Goal: Information Seeking & Learning: Learn about a topic

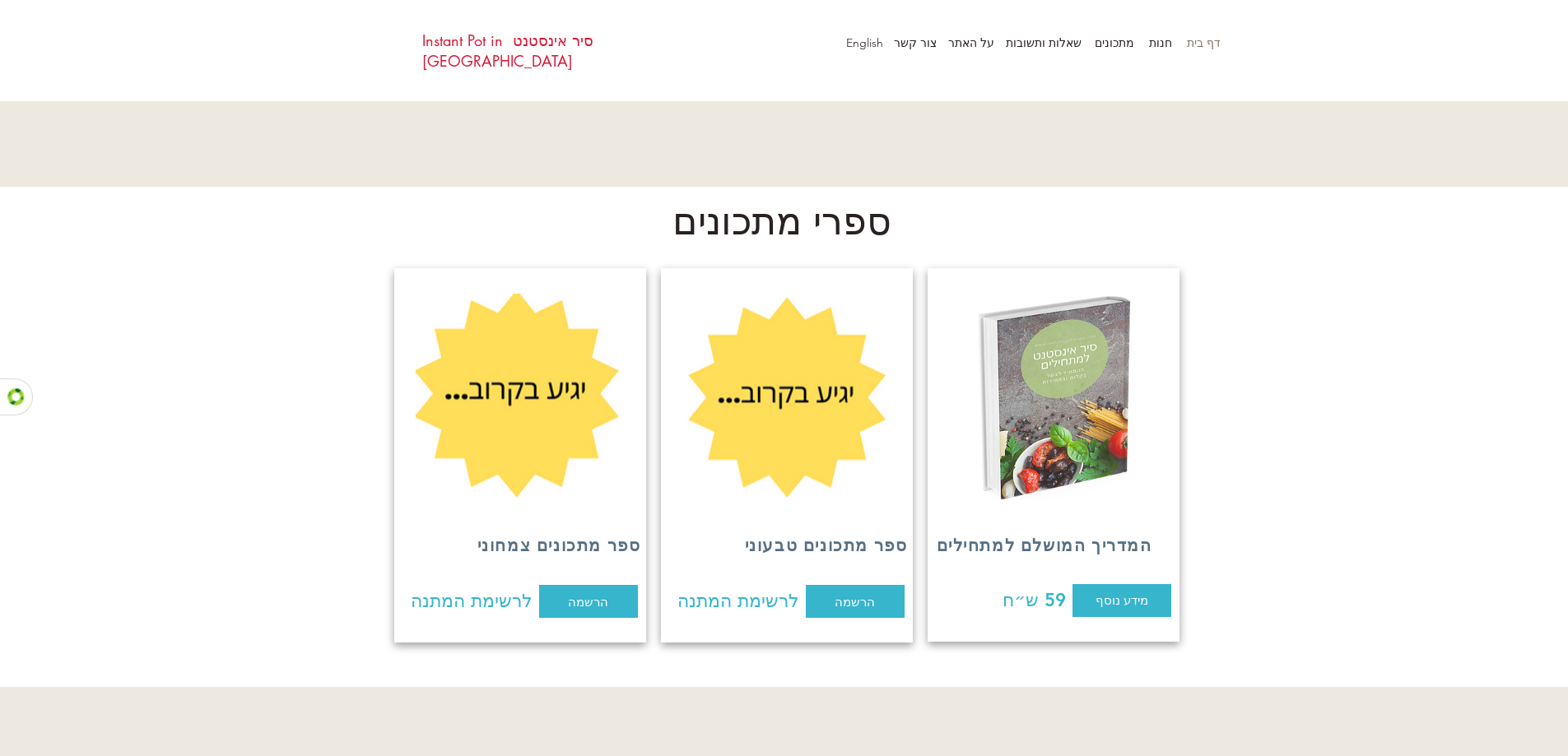
scroll to position [2140, 0]
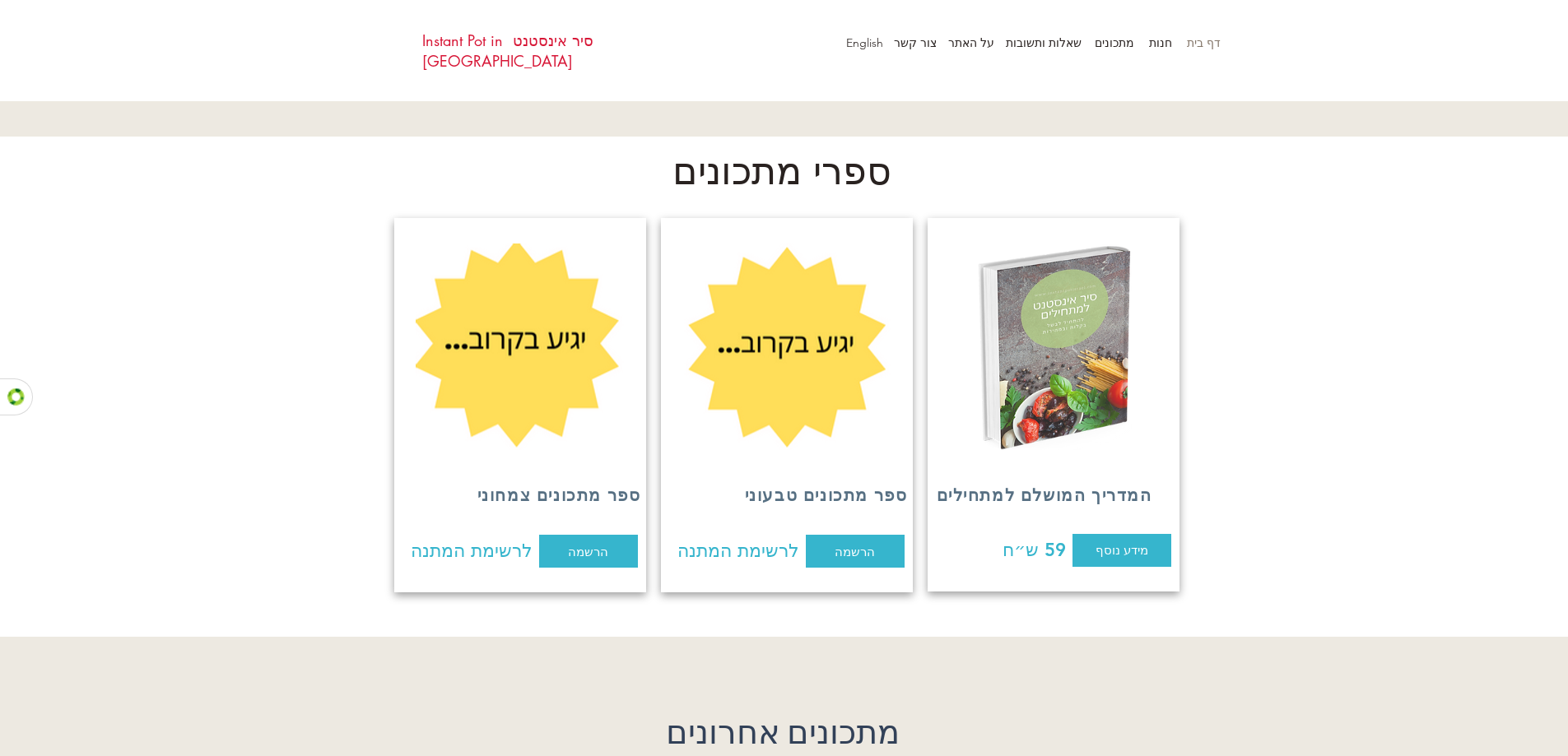
click at [1110, 283] on img at bounding box center [1053, 347] width 209 height 207
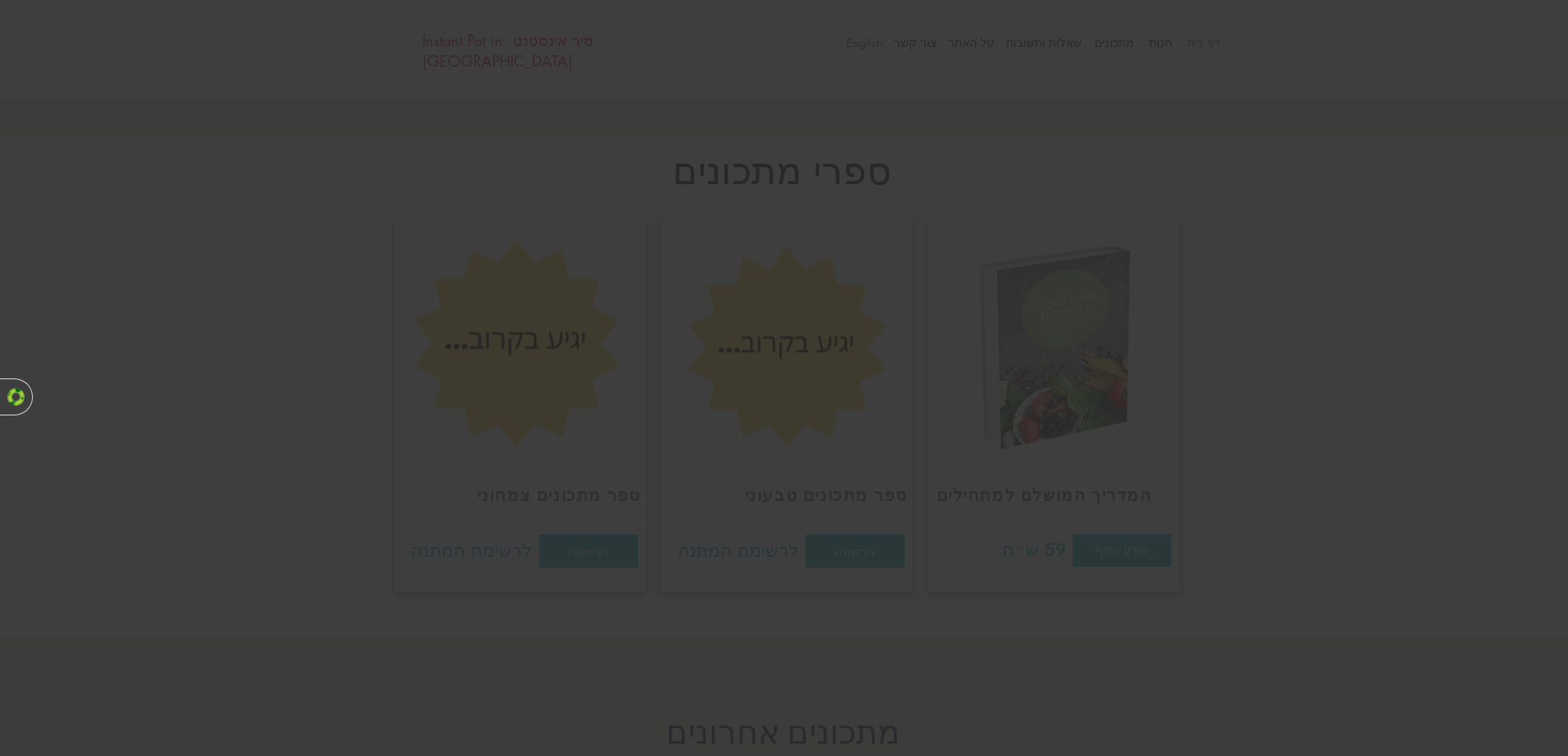
scroll to position [0, 0]
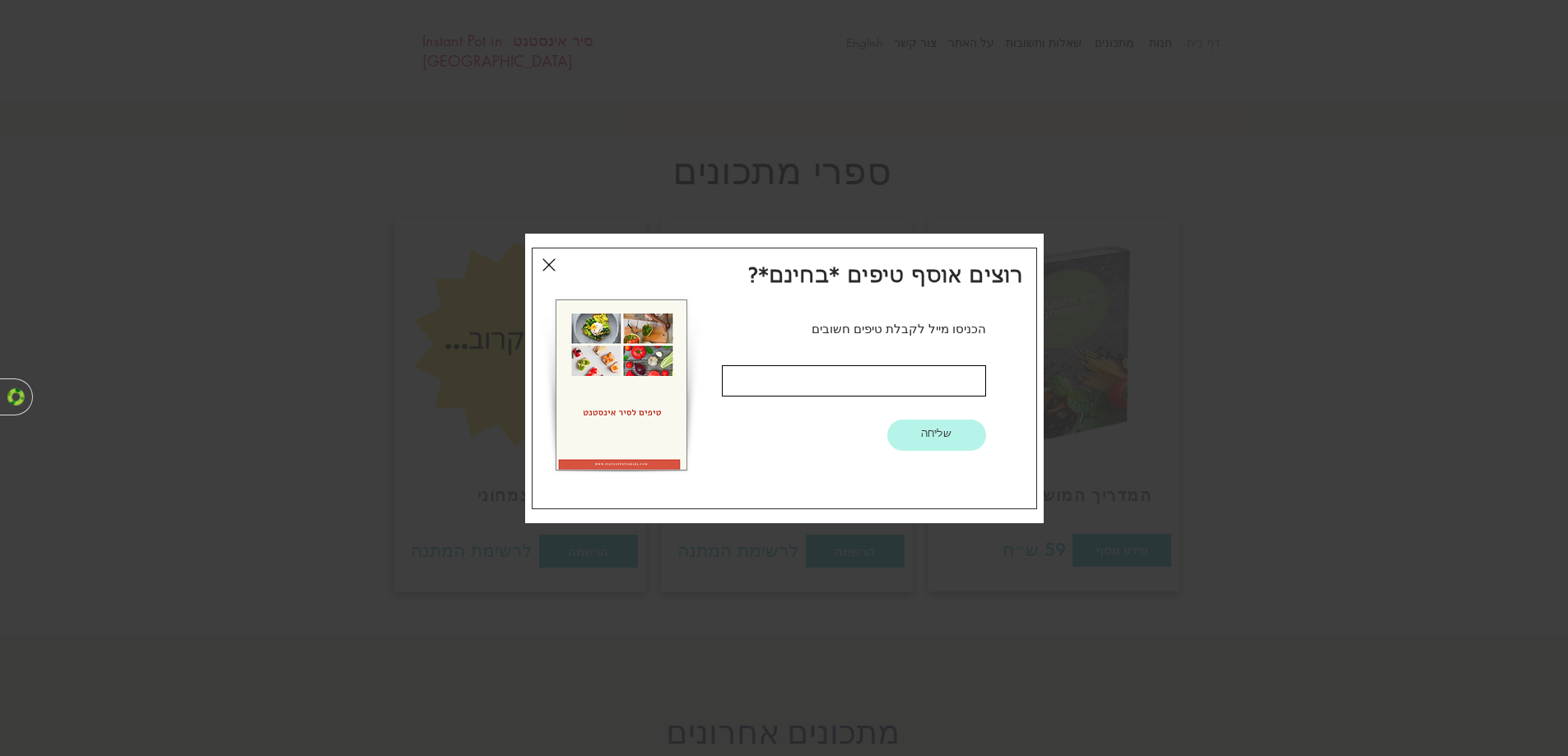
click at [540, 261] on div "טיפים חינם" at bounding box center [784, 378] width 505 height 261
click at [546, 262] on icon "חזרה לאתר" at bounding box center [549, 265] width 14 height 14
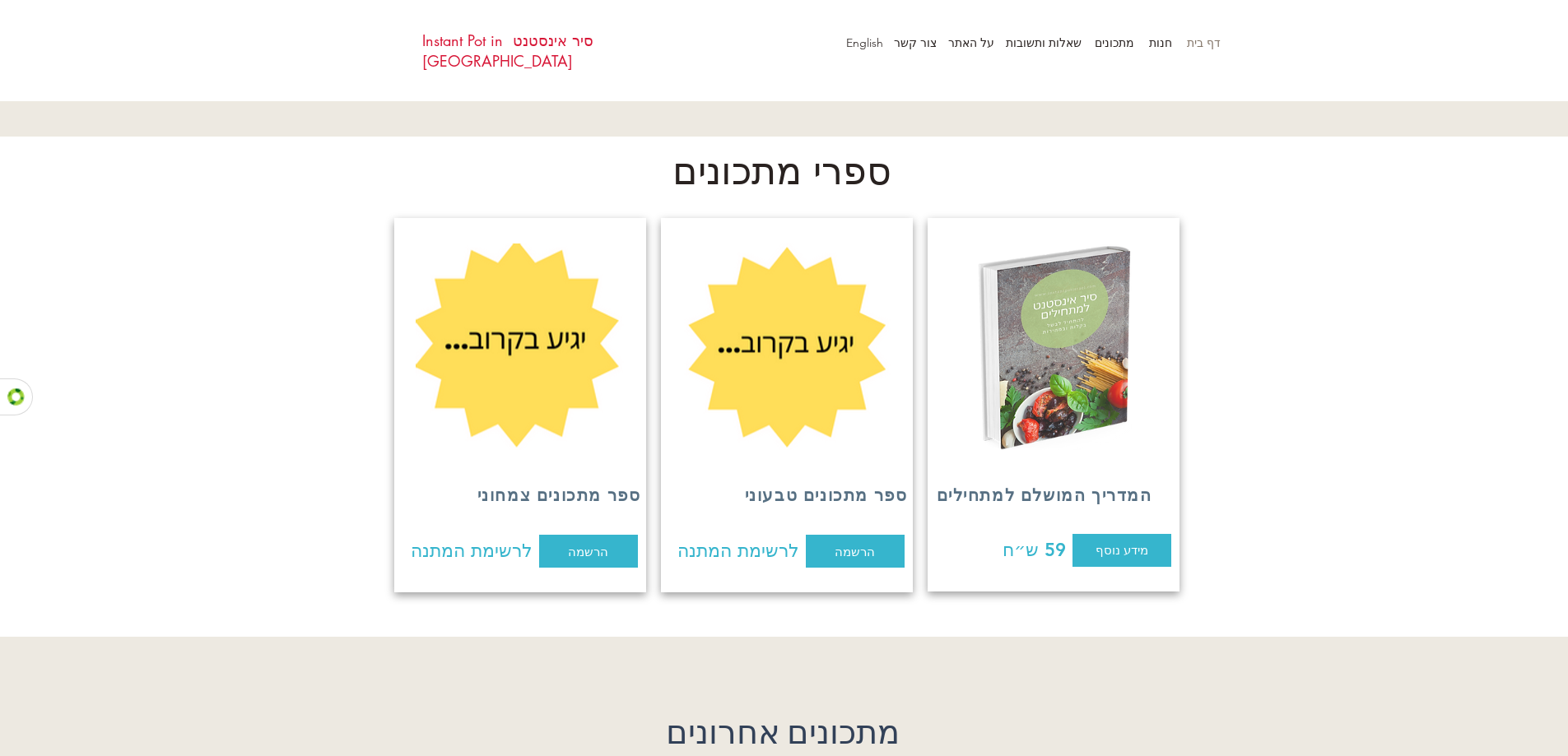
click at [1066, 343] on img at bounding box center [1053, 347] width 209 height 207
click at [1101, 541] on span "מידע נוסף" at bounding box center [1122, 550] width 52 height 17
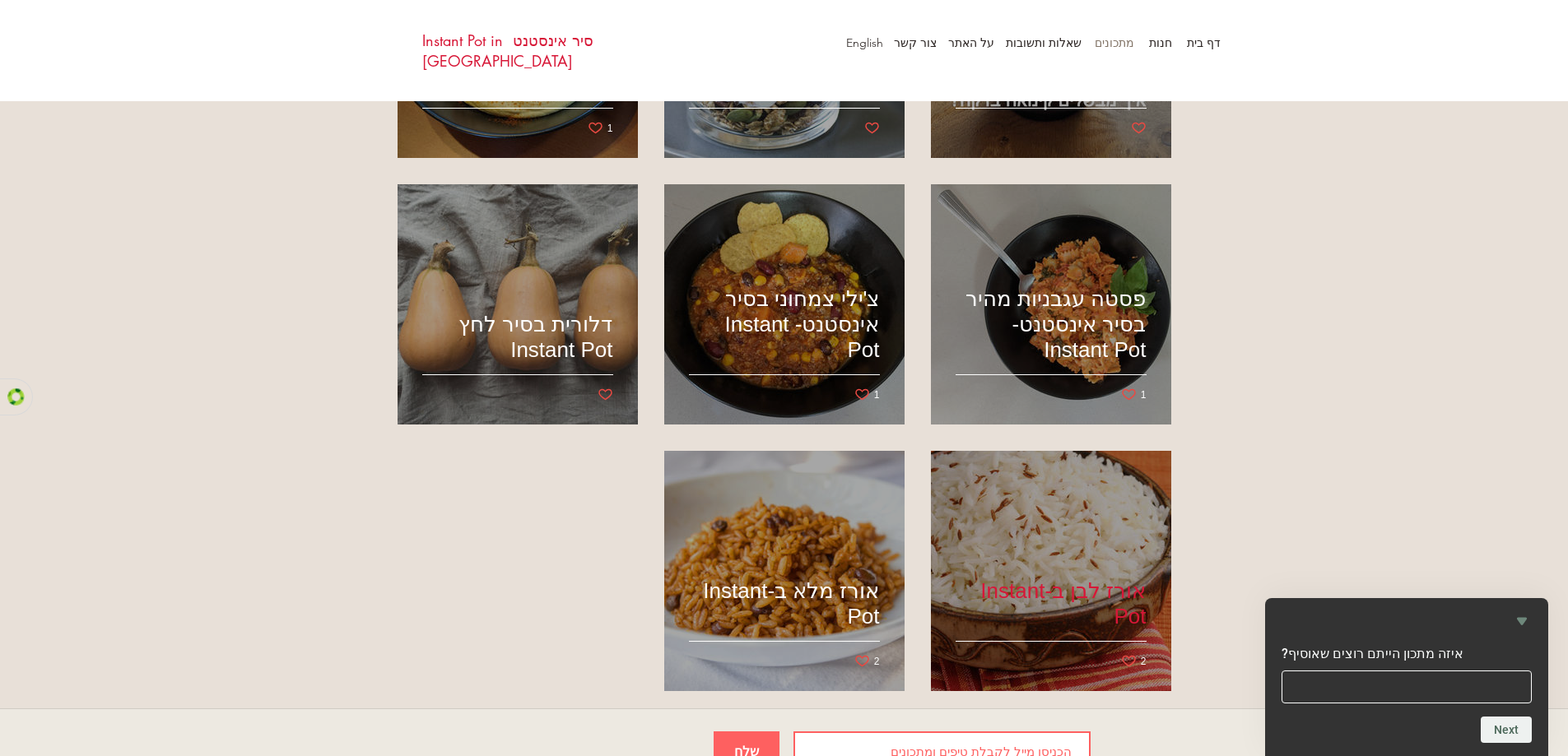
scroll to position [1207, 0]
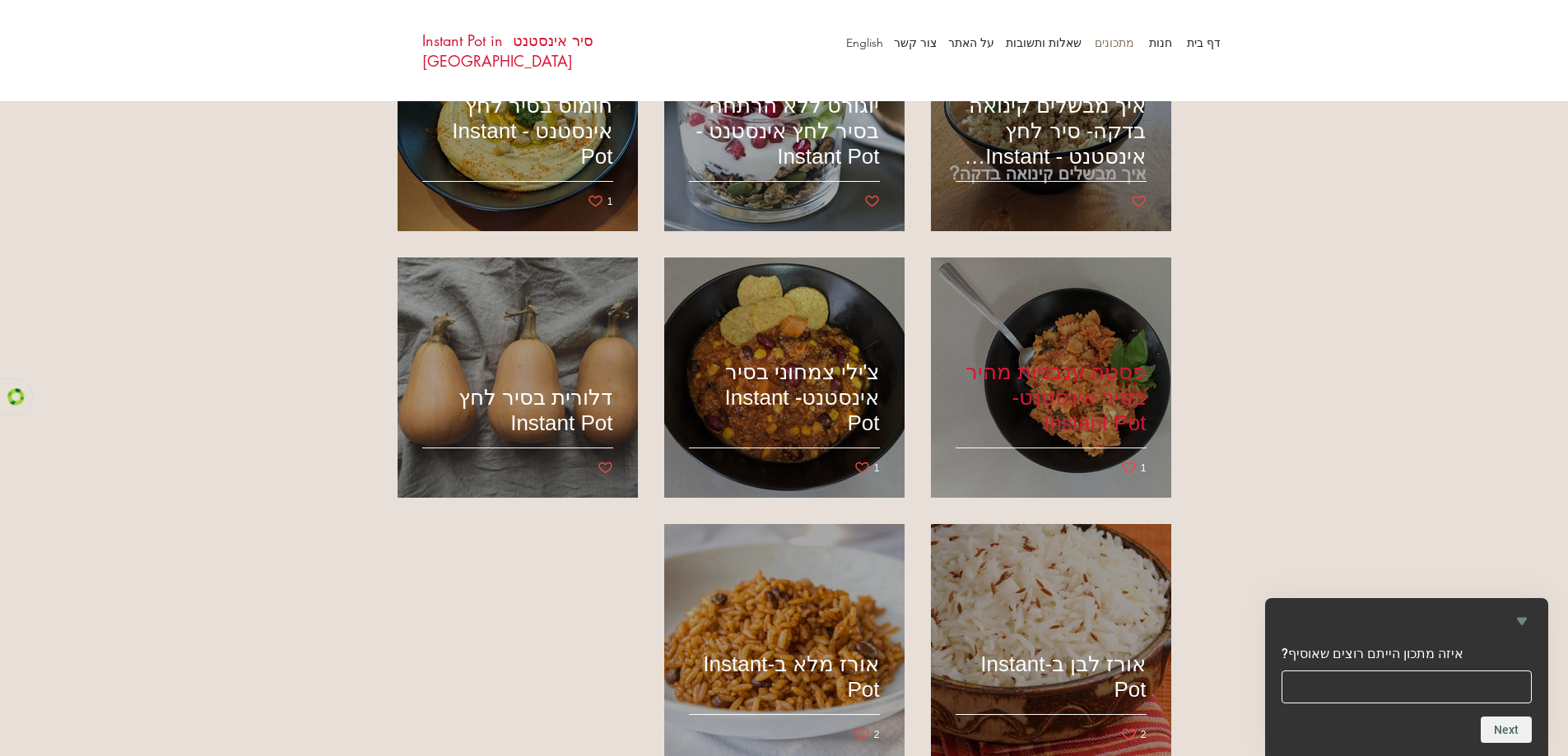
scroll to position [1261, 0]
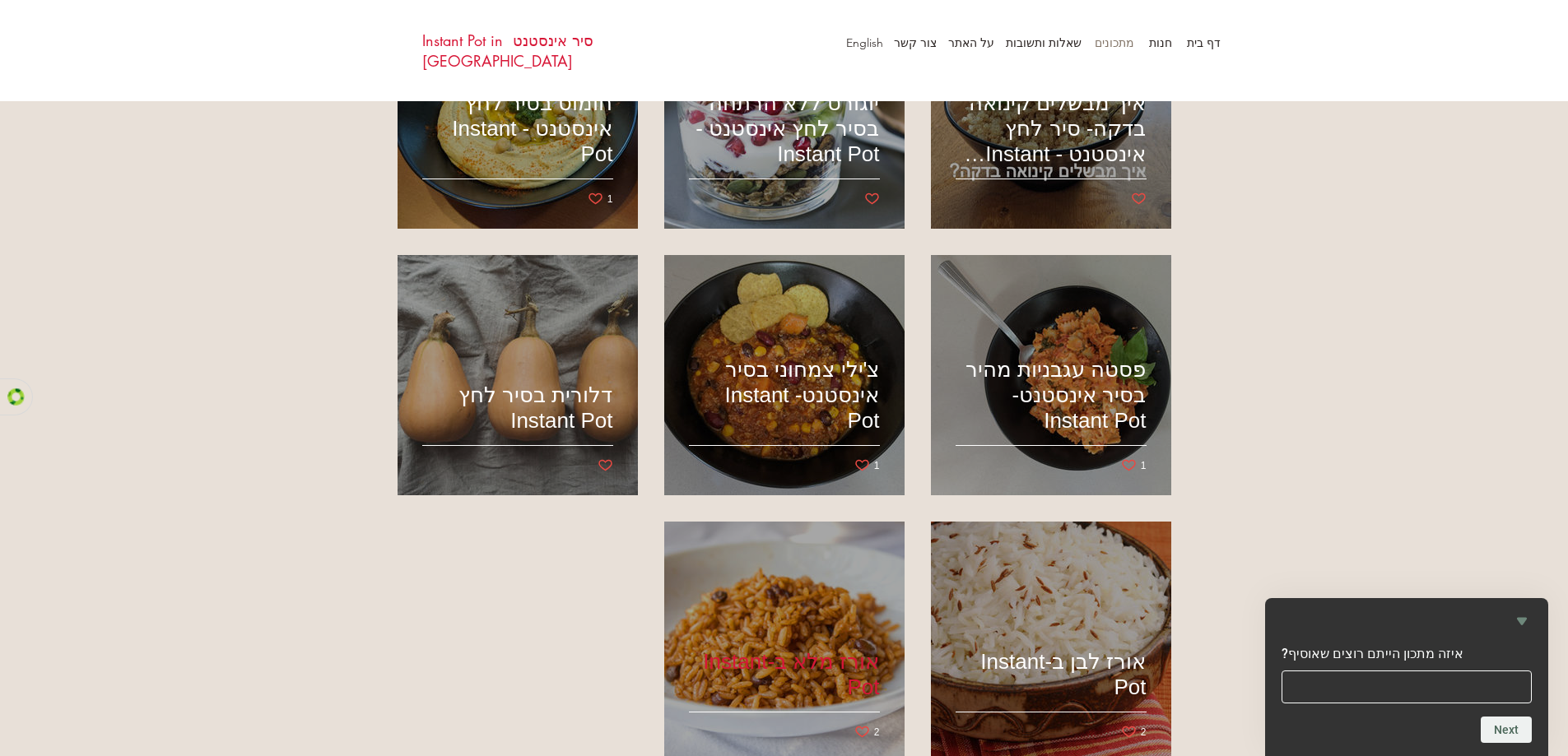
click at [846, 583] on div "אורז מלא ב-Instant Pot" at bounding box center [784, 641] width 196 height 201
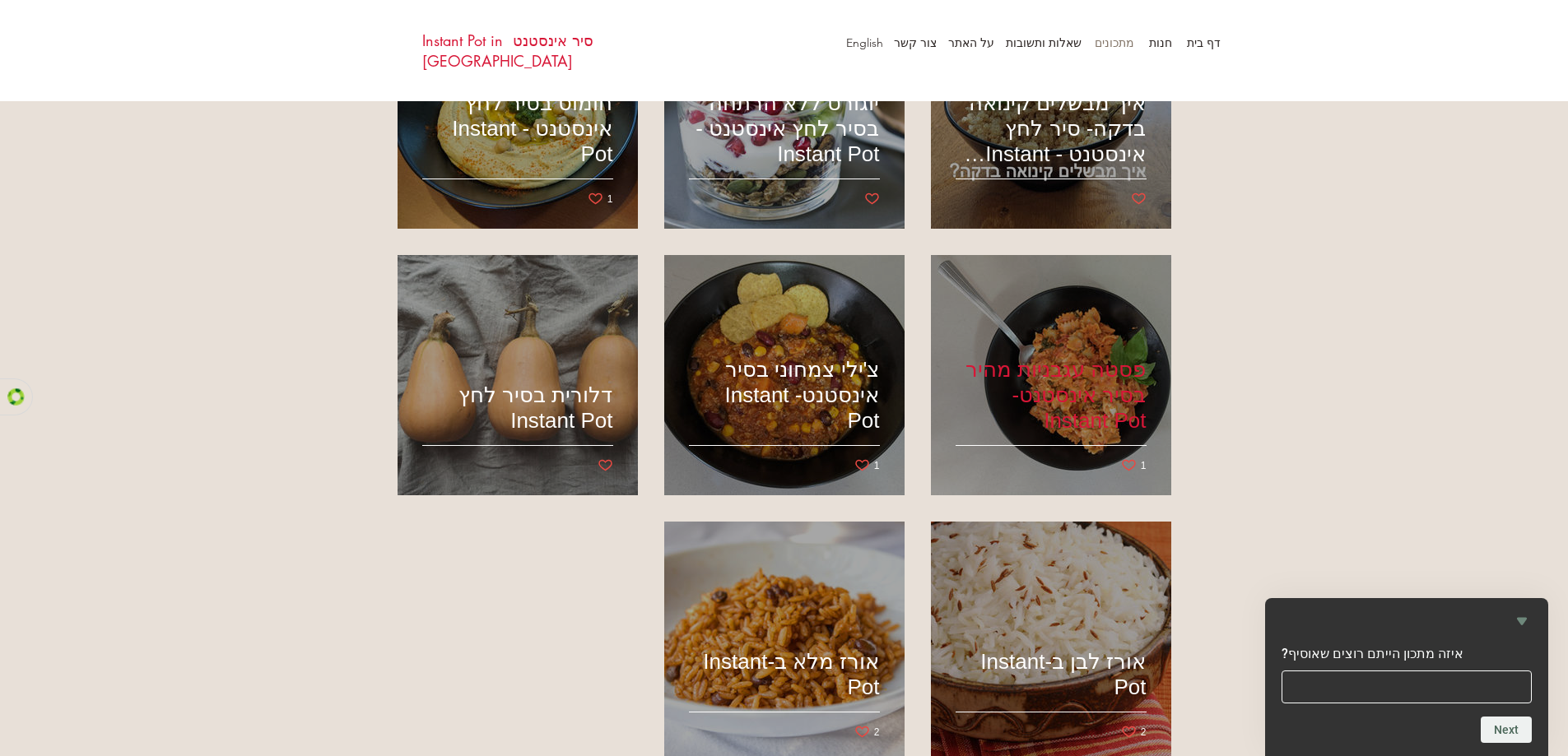
click at [1056, 387] on h2 "פסטה עגבניות מהיר בסיר אינסטנט- Instant Pot" at bounding box center [1051, 395] width 191 height 77
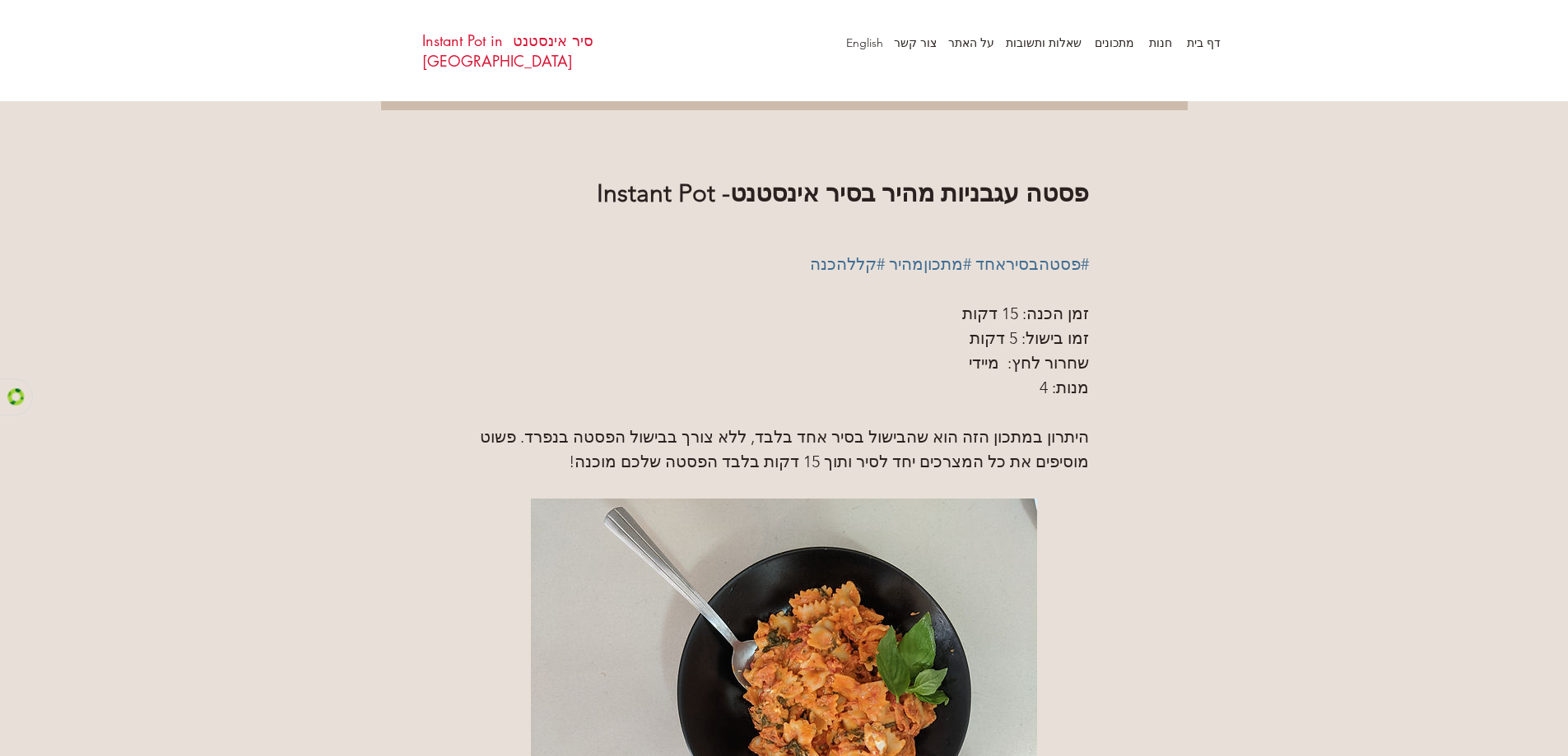
scroll to position [55, 0]
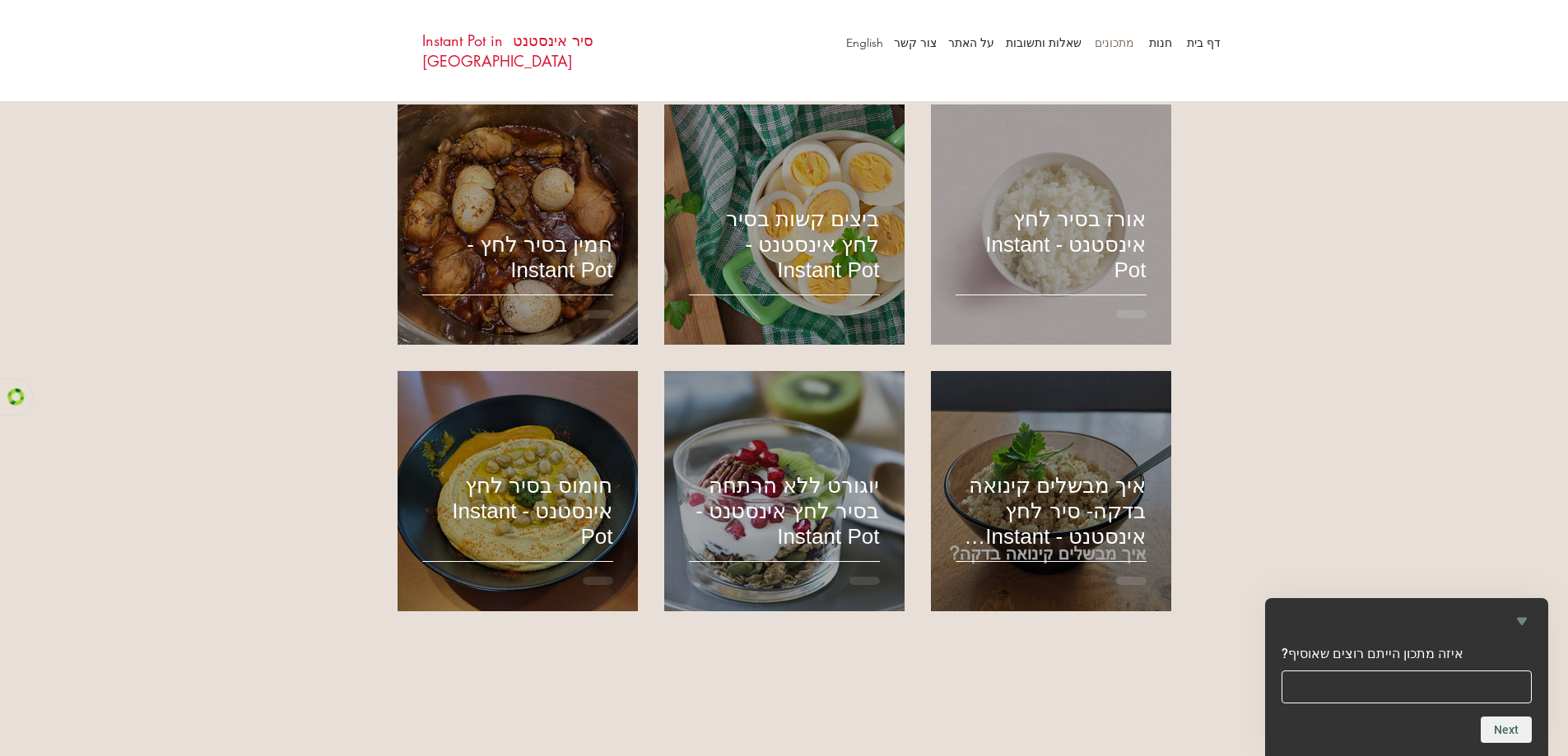
scroll to position [878, 0]
click at [1039, 474] on h2 "איך מבשלים קינואה בדקה- סיר לחץ אינסטנט - Instant Pot" at bounding box center [1051, 512] width 191 height 77
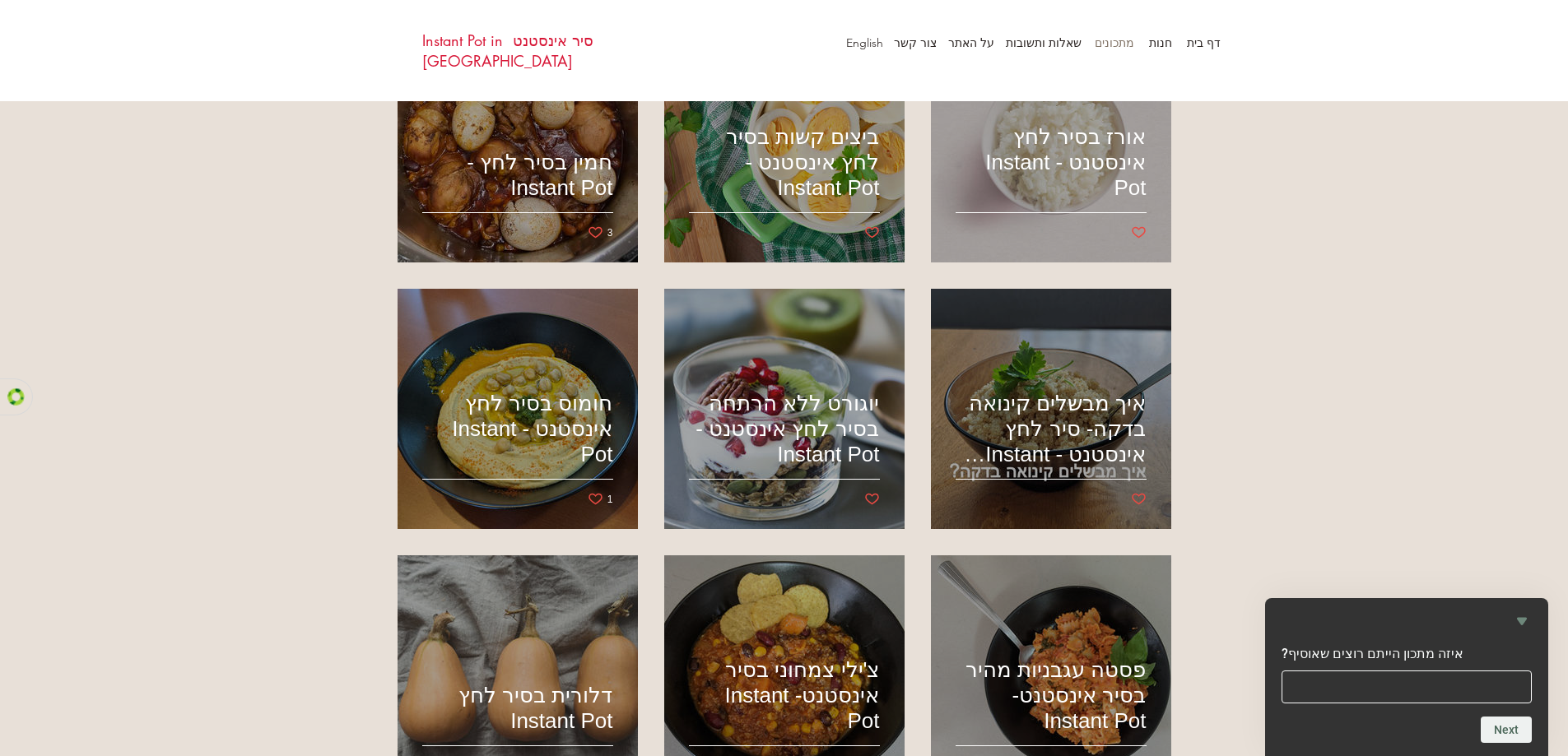
scroll to position [1097, 0]
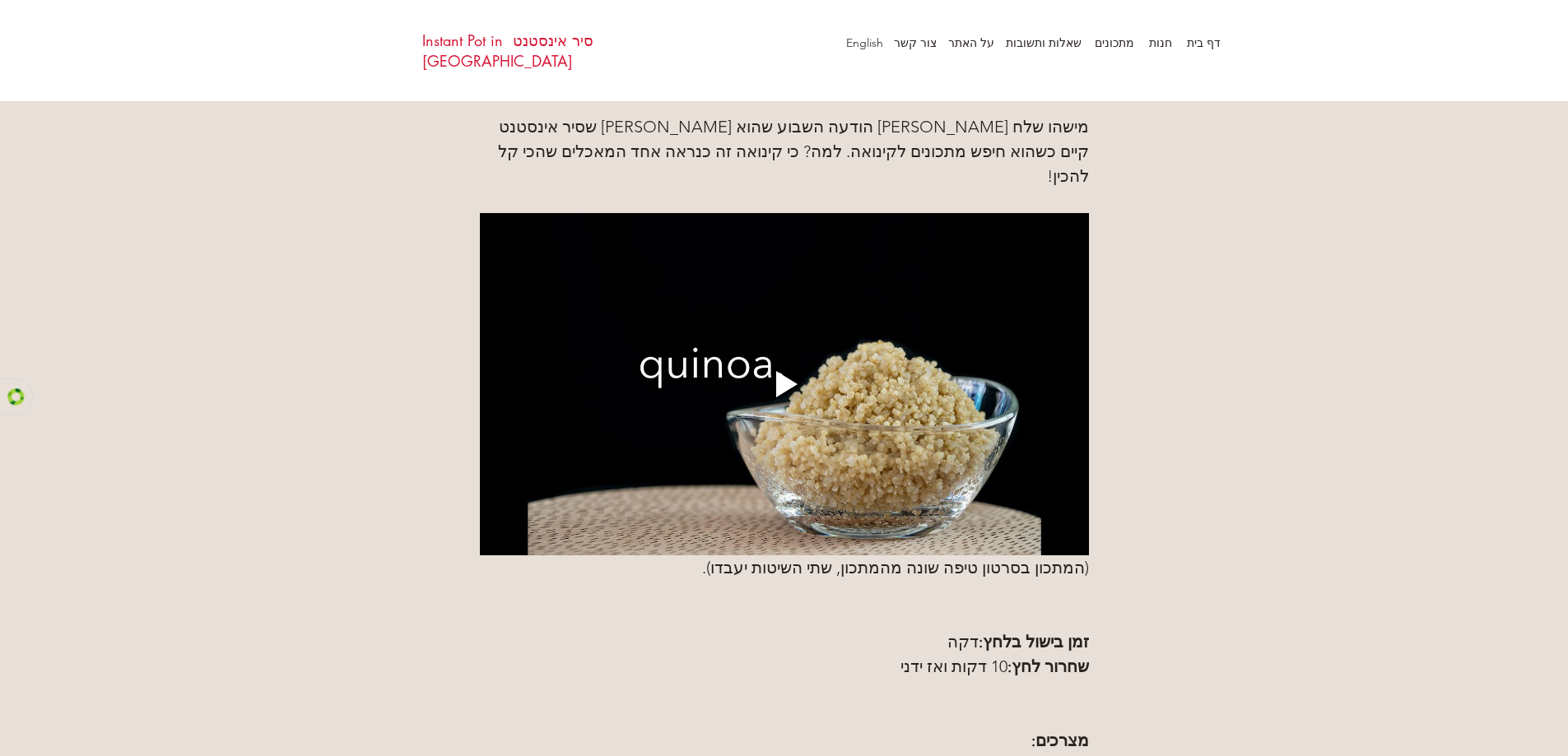
scroll to position [220, 0]
click at [777, 396] on div "Play video" at bounding box center [787, 383] width 21 height 26
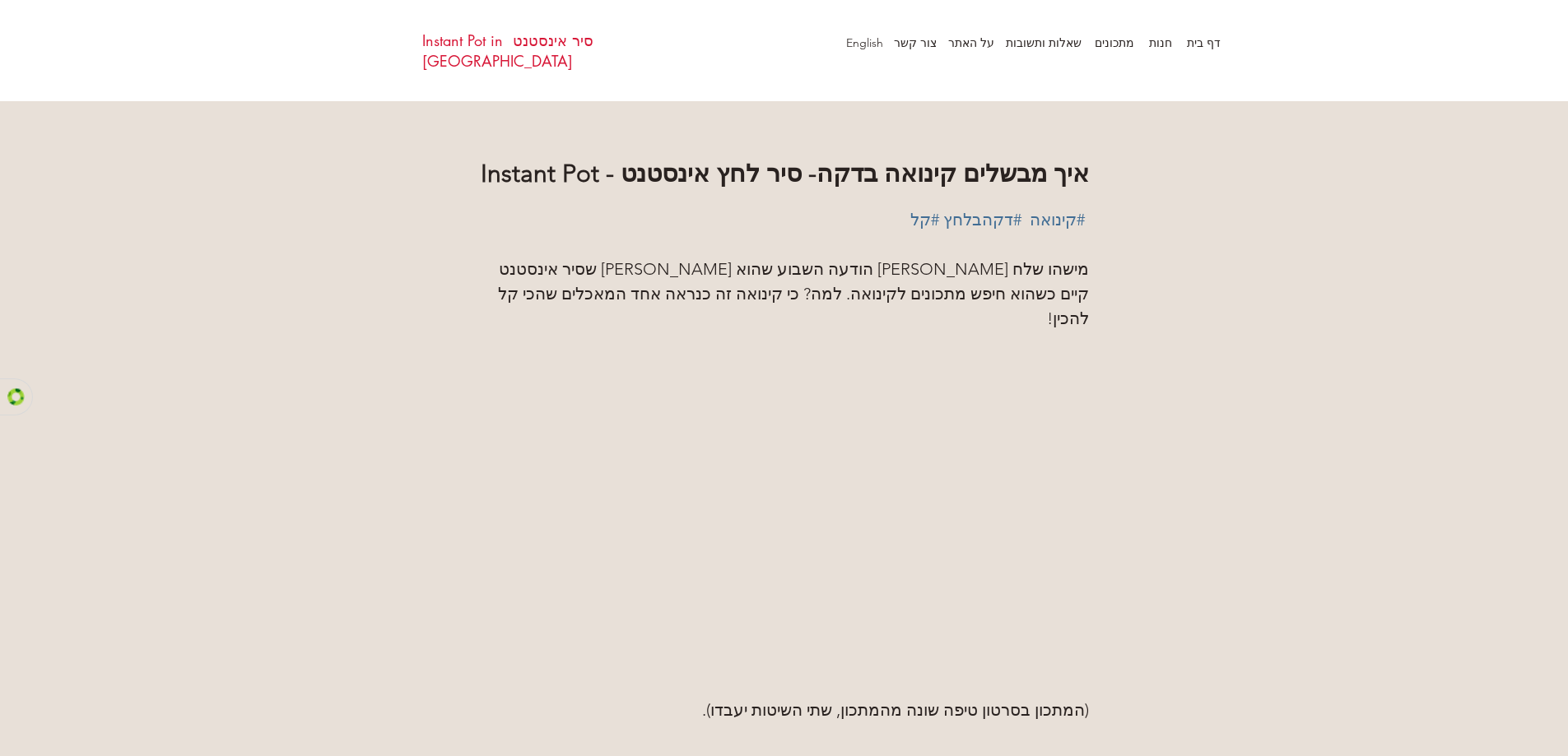
scroll to position [0, 0]
